Goal: Task Accomplishment & Management: Manage account settings

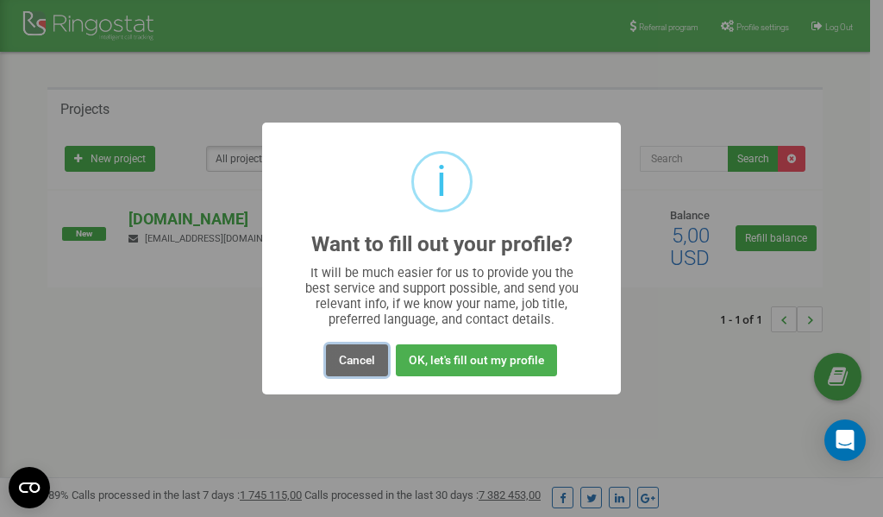
click at [359, 360] on button "Cancel" at bounding box center [357, 360] width 62 height 32
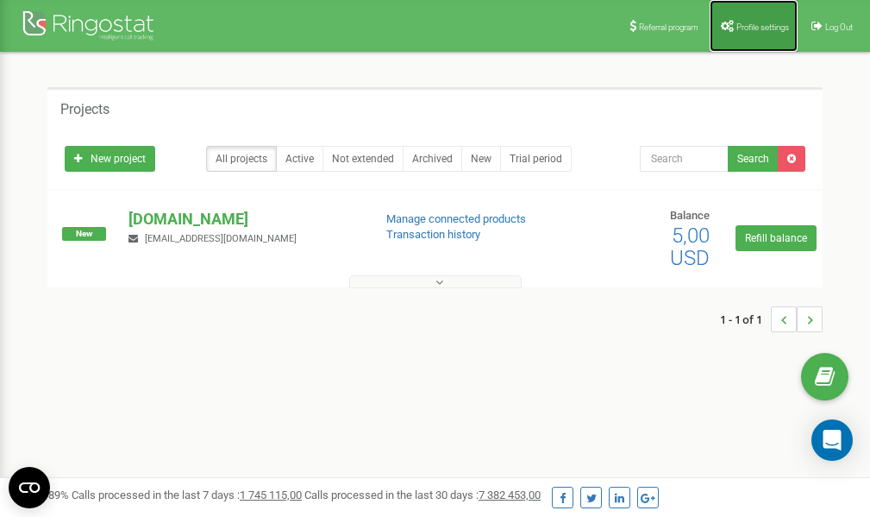
click at [758, 35] on link "Profile settings" at bounding box center [754, 26] width 88 height 52
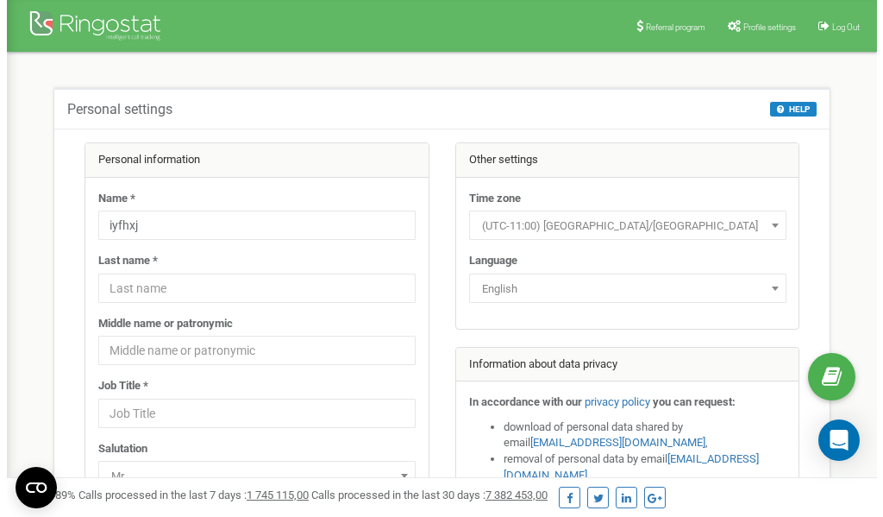
scroll to position [86, 0]
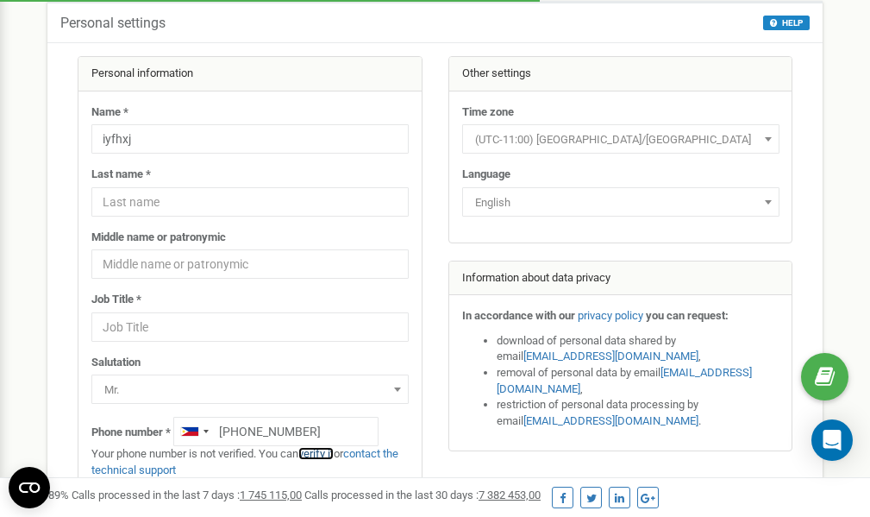
click at [322, 452] on link "verify it" at bounding box center [315, 453] width 35 height 13
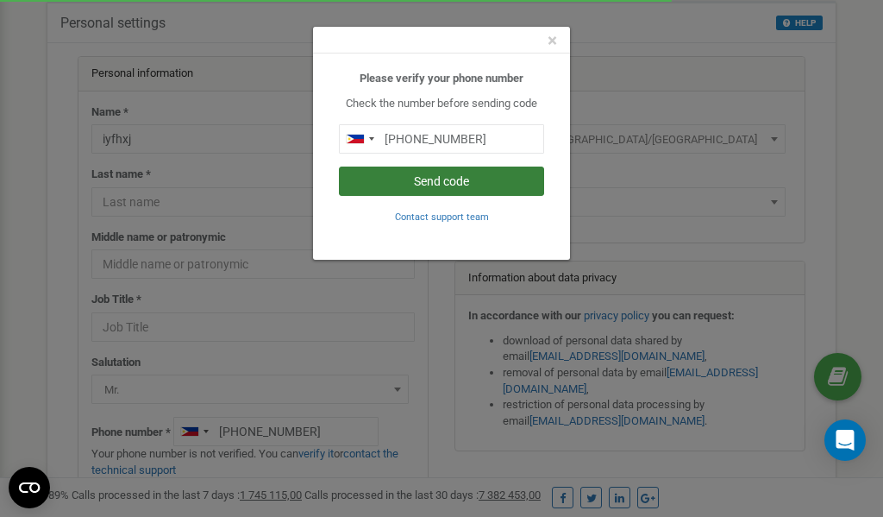
click at [426, 185] on button "Send code" at bounding box center [441, 180] width 205 height 29
